Goal: Use online tool/utility: Utilize a website feature to perform a specific function

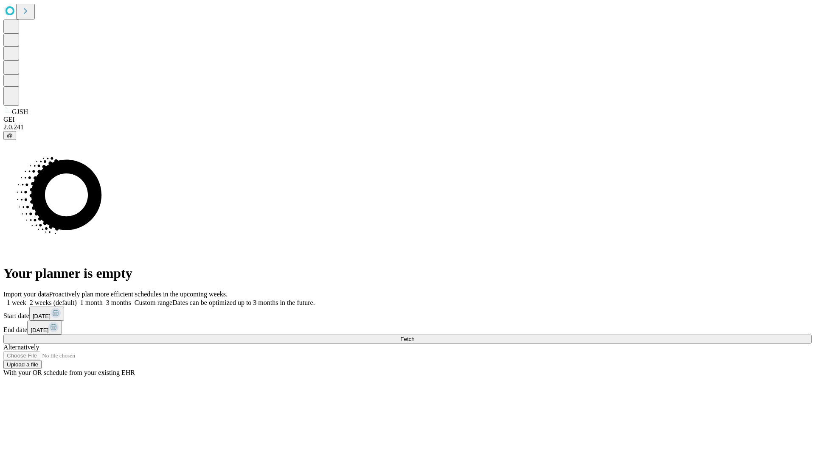
click at [414, 336] on span "Fetch" at bounding box center [407, 339] width 14 height 6
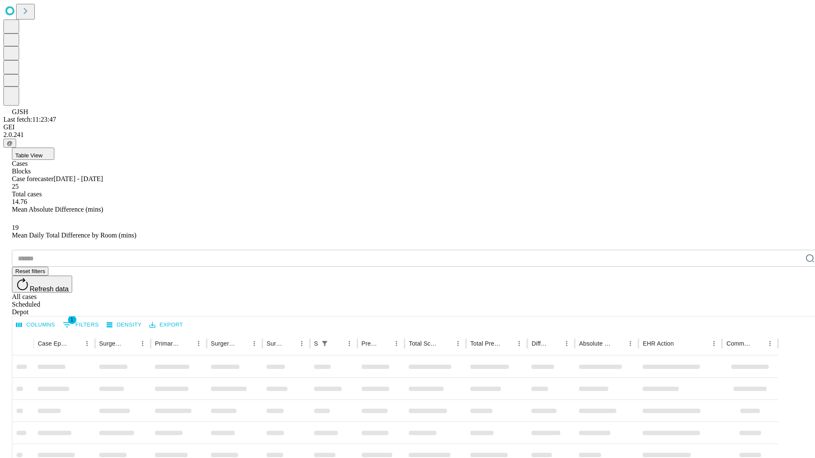
click at [42, 152] on span "Table View" at bounding box center [28, 155] width 27 height 6
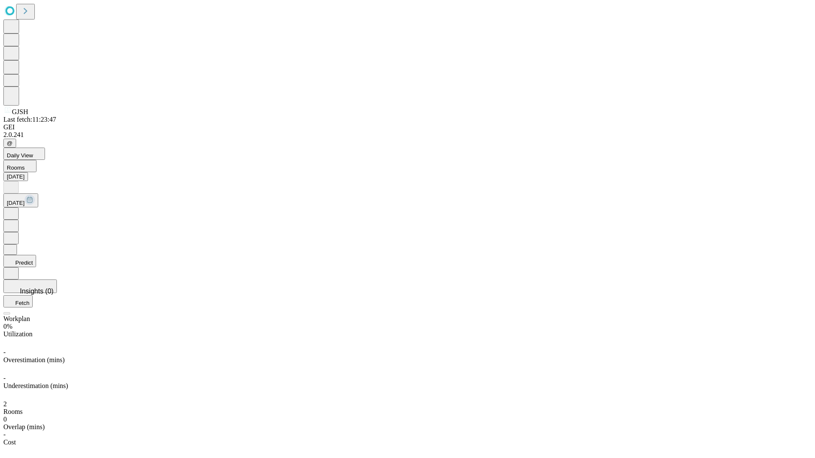
click at [36, 255] on button "Predict" at bounding box center [19, 261] width 33 height 12
